Goal: Transaction & Acquisition: Purchase product/service

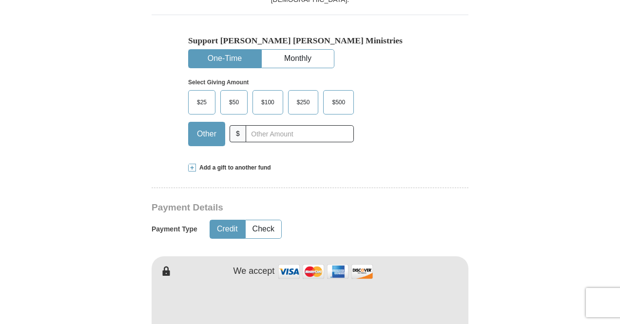
scroll to position [363, 0]
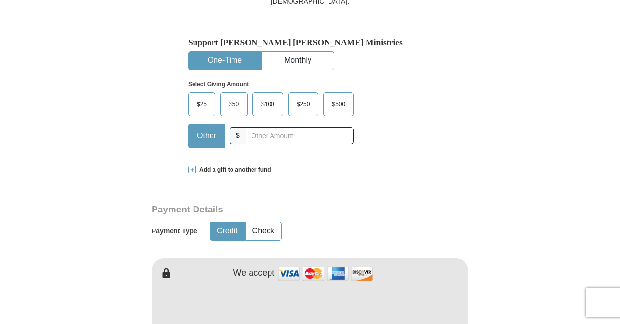
click at [335, 97] on span "$500" at bounding box center [338, 104] width 23 height 15
click at [0, 0] on input "$500" at bounding box center [0, 0] width 0 height 0
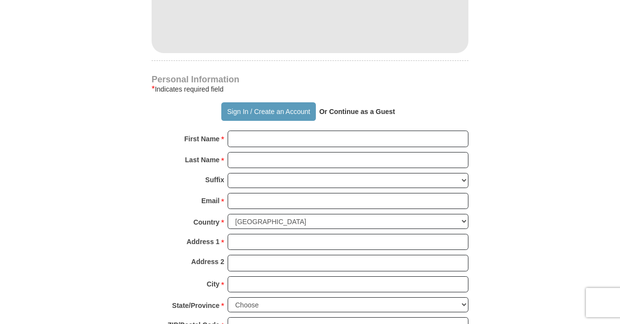
scroll to position [680, 0]
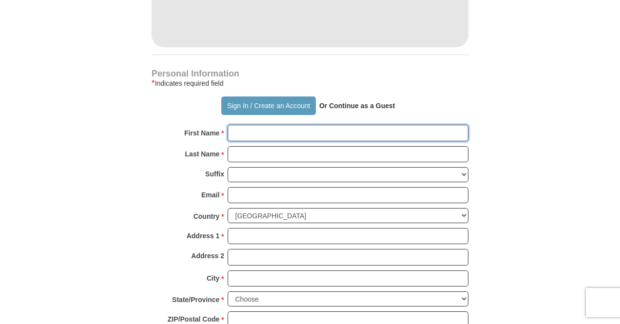
click at [345, 125] on input "First Name *" at bounding box center [347, 133] width 241 height 17
type input "[PERSON_NAME]"
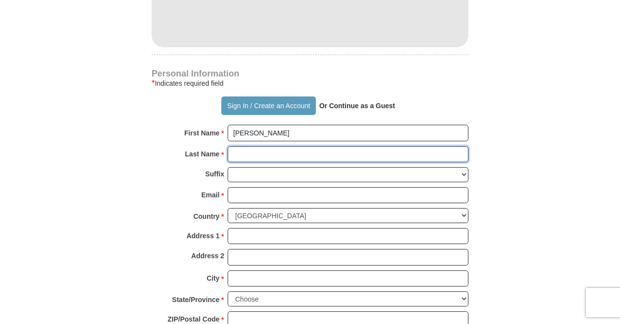
click at [311, 146] on input "Last Name *" at bounding box center [347, 154] width 241 height 17
type input "[PERSON_NAME]"
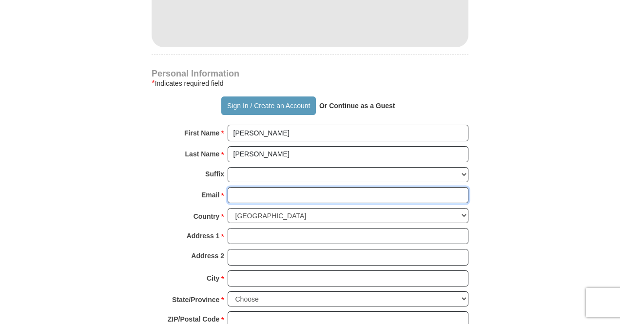
click at [290, 187] on input "Email *" at bounding box center [347, 195] width 241 height 17
type input "[EMAIL_ADDRESS][DOMAIN_NAME]"
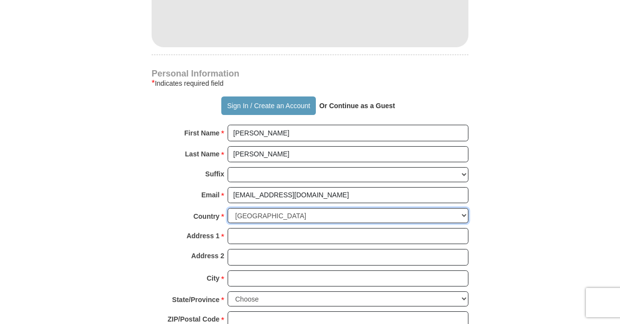
click at [464, 208] on select "[GEOGRAPHIC_DATA] [GEOGRAPHIC_DATA] [GEOGRAPHIC_DATA] [GEOGRAPHIC_DATA] [GEOGRA…" at bounding box center [347, 215] width 241 height 15
select select "AE"
click at [227, 208] on select "[GEOGRAPHIC_DATA] [GEOGRAPHIC_DATA] [GEOGRAPHIC_DATA] [GEOGRAPHIC_DATA] [GEOGRA…" at bounding box center [347, 215] width 241 height 15
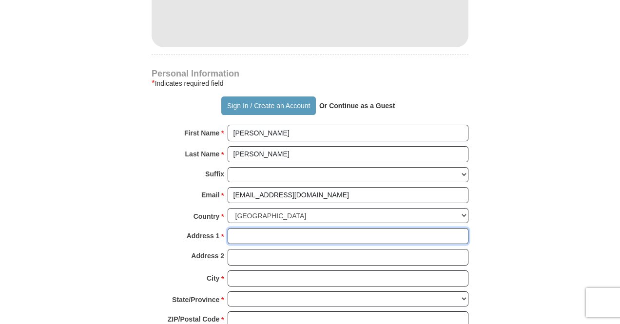
click at [282, 228] on input "Address 1 *" at bounding box center [347, 236] width 241 height 17
type input "PO 124075"
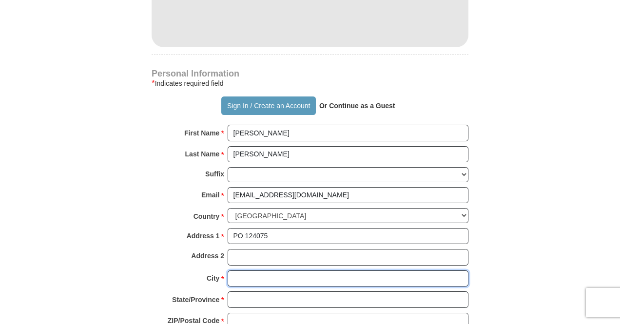
click at [262, 270] on input "City *" at bounding box center [347, 278] width 241 height 17
type input "[GEOGRAPHIC_DATA]"
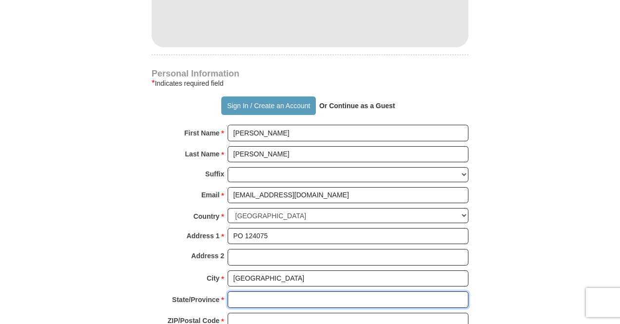
click at [262, 291] on input "State/Province *" at bounding box center [347, 299] width 241 height 17
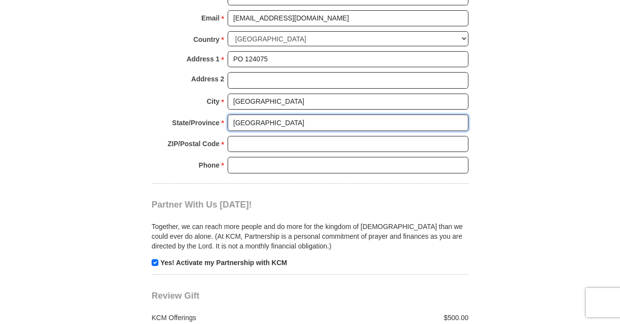
scroll to position [931, 0]
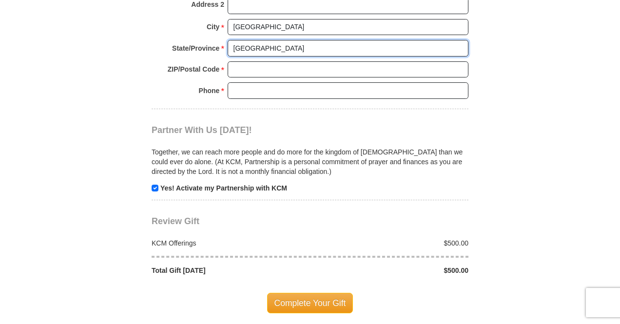
type input "[GEOGRAPHIC_DATA]"
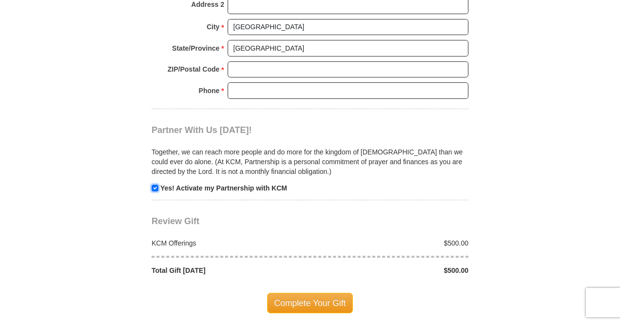
click at [155, 185] on input "checkbox" at bounding box center [154, 188] width 7 height 7
checkbox input "false"
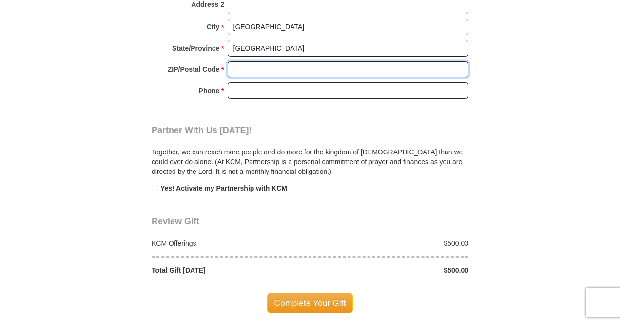
click at [258, 61] on input "ZIP/Postal Code *" at bounding box center [347, 69] width 241 height 17
type input "000000"
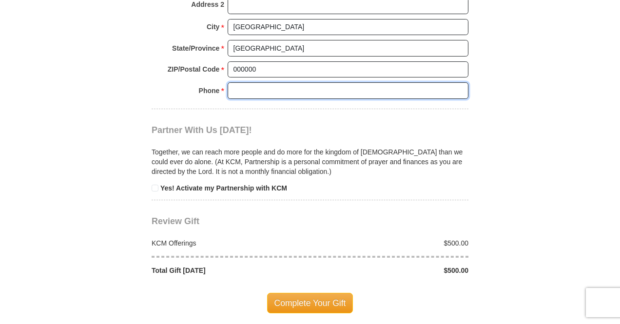
click at [267, 82] on input "Phone * *" at bounding box center [347, 90] width 241 height 17
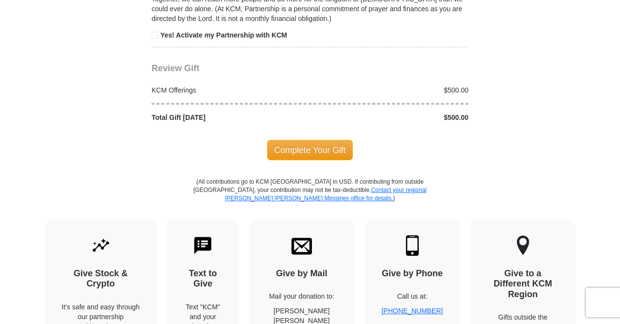
scroll to position [1080, 0]
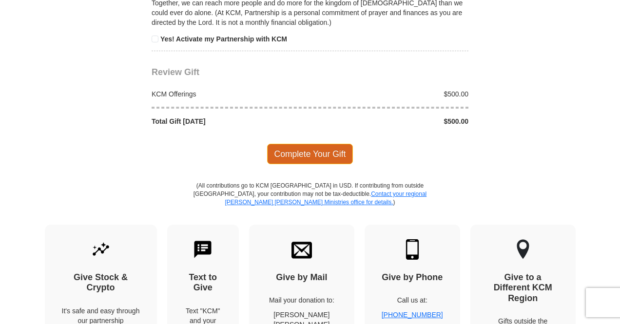
type input "0502889385"
click at [312, 144] on span "Complete Your Gift" at bounding box center [310, 154] width 86 height 20
